Goal: Task Accomplishment & Management: Use online tool/utility

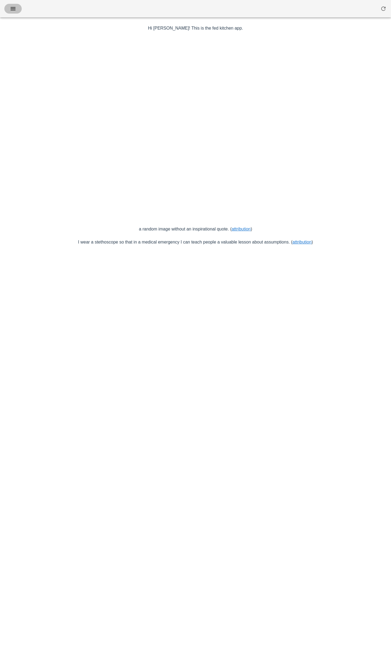
click at [17, 7] on span "button" at bounding box center [13, 8] width 9 height 7
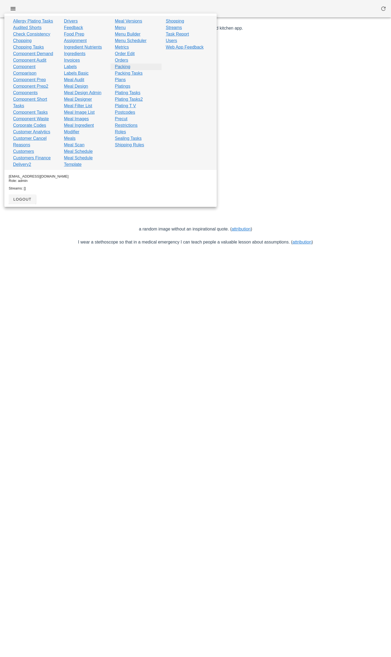
click at [120, 66] on link "Packing" at bounding box center [122, 67] width 15 height 7
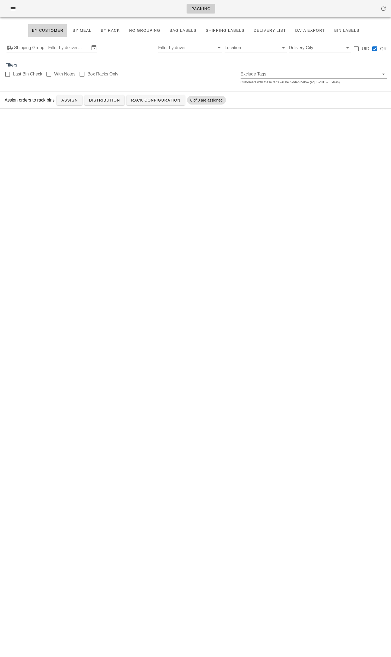
click at [65, 43] on div "Shipping Group - Filter by delivery logistics Filter by driver Location Deliver…" at bounding box center [195, 47] width 391 height 17
click at [65, 48] on input "Shipping Group - Filter by delivery logistics" at bounding box center [51, 47] width 75 height 9
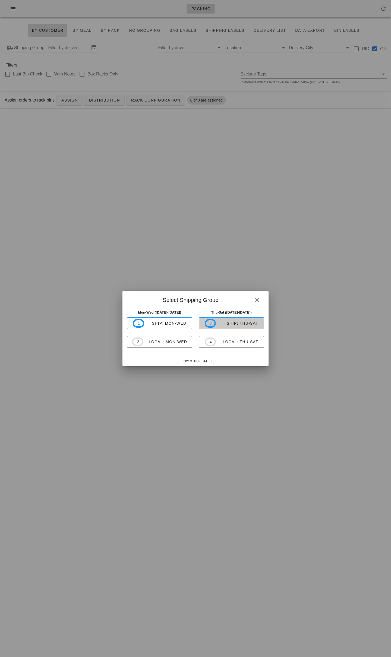
click at [230, 324] on div "ship: Thu-Sat" at bounding box center [237, 323] width 42 height 4
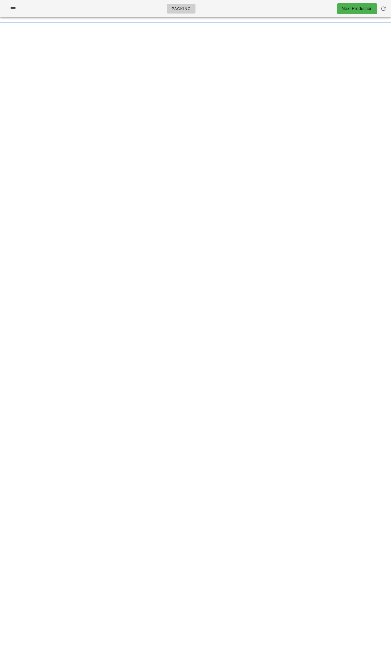
click at [100, 11] on div "Packing Next Production" at bounding box center [195, 8] width 391 height 17
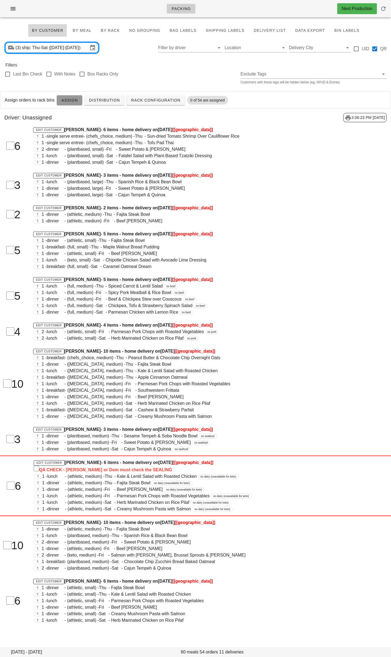
click at [71, 101] on span "Assign" at bounding box center [69, 100] width 17 height 4
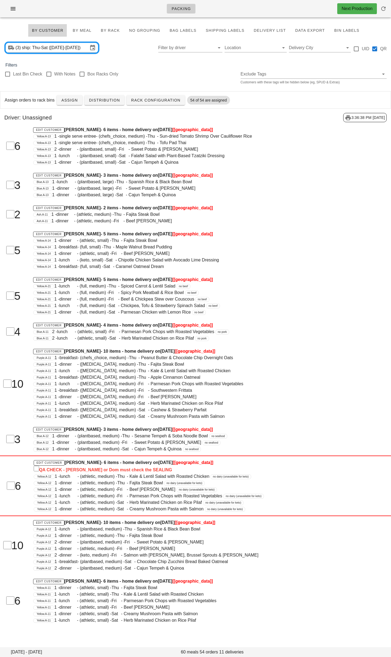
click at [127, 11] on div "Packing Next Production" at bounding box center [195, 8] width 391 height 17
click at [39, 12] on div "Packing Next Production" at bounding box center [195, 8] width 391 height 17
click at [58, 51] on input "ship: Thu-Sat ([DATE]-[DATE])" at bounding box center [55, 47] width 66 height 9
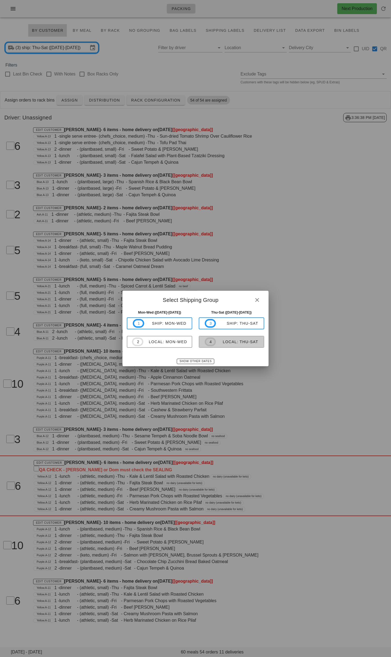
click at [207, 343] on span "4" at bounding box center [210, 341] width 11 height 9
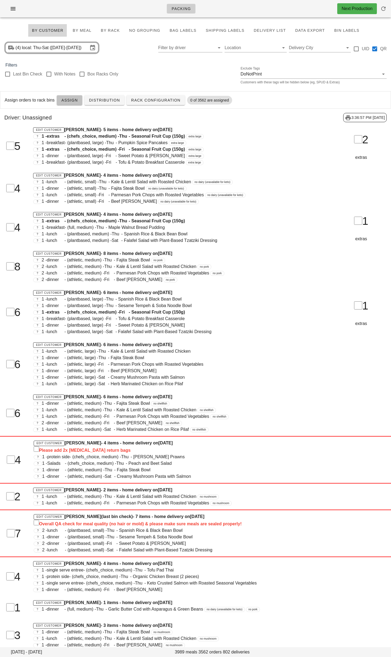
click at [67, 100] on span "Assign" at bounding box center [69, 100] width 17 height 4
